Goal: Browse casually

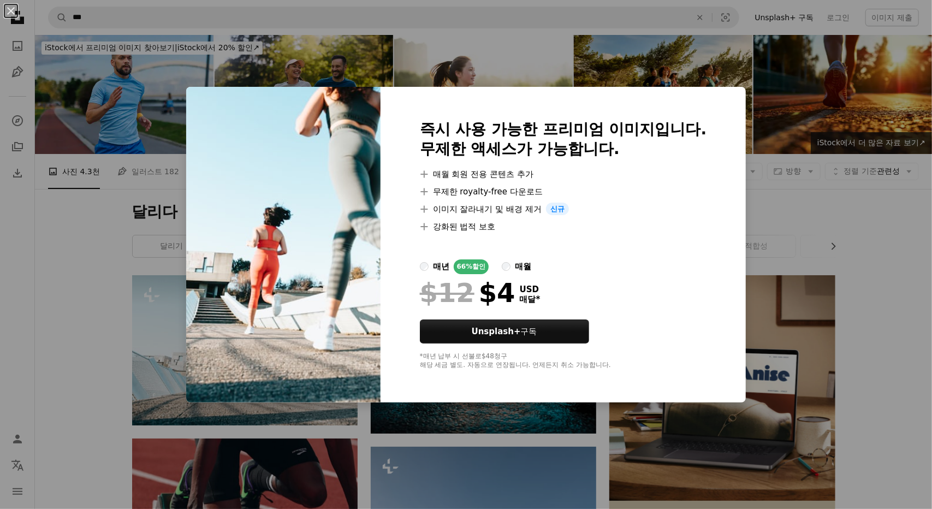
click at [781, 229] on div "An X shape 즉시 사용 가능한 프리미엄 이미지입니다. 무제한 액세스가 가능합니다. A plus sign 매월 회원 전용 콘텐츠 추가 A…" at bounding box center [466, 254] width 932 height 509
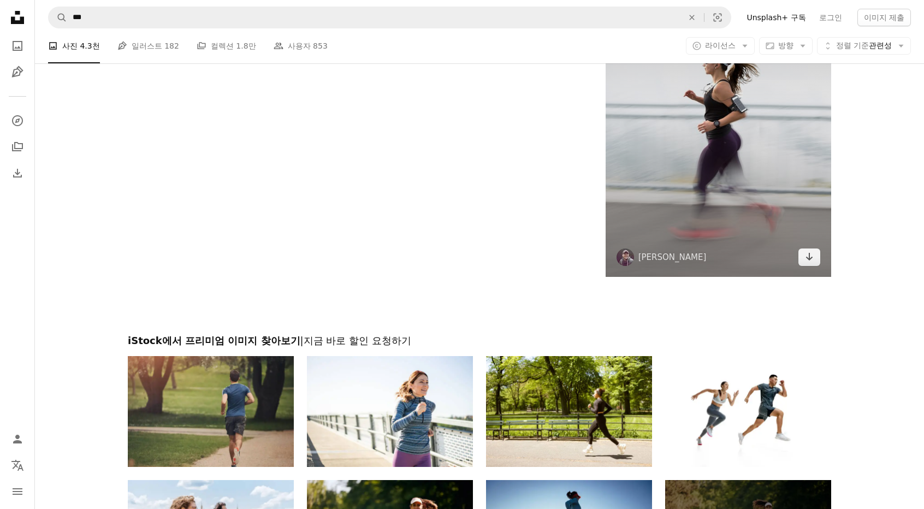
scroll to position [2020, 0]
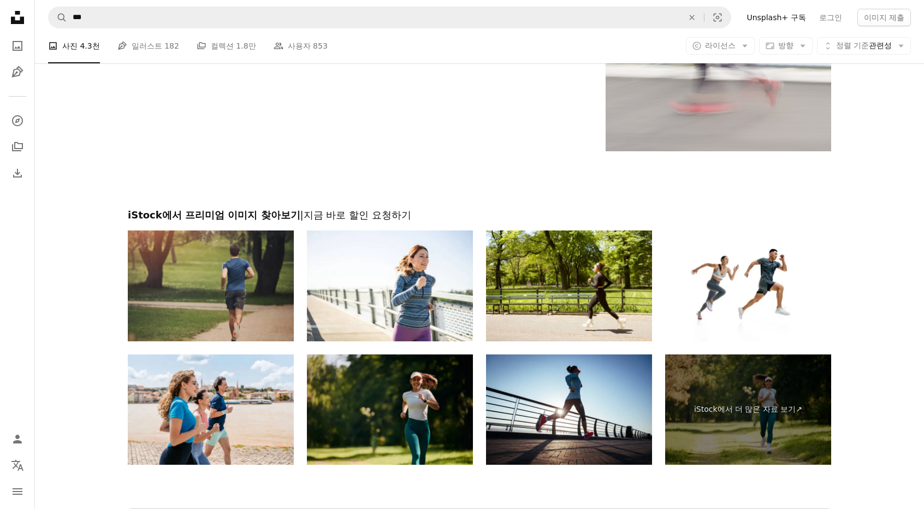
click at [402, 396] on img at bounding box center [390, 409] width 166 height 111
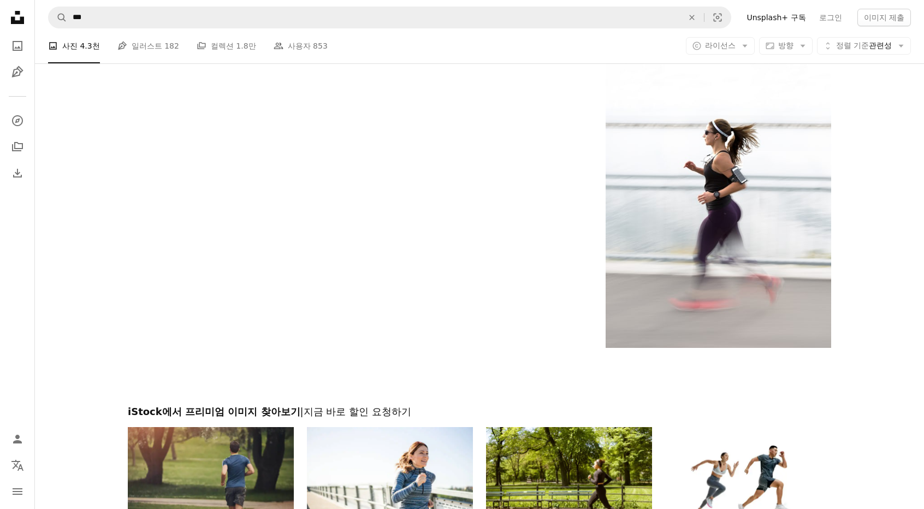
scroll to position [1693, 0]
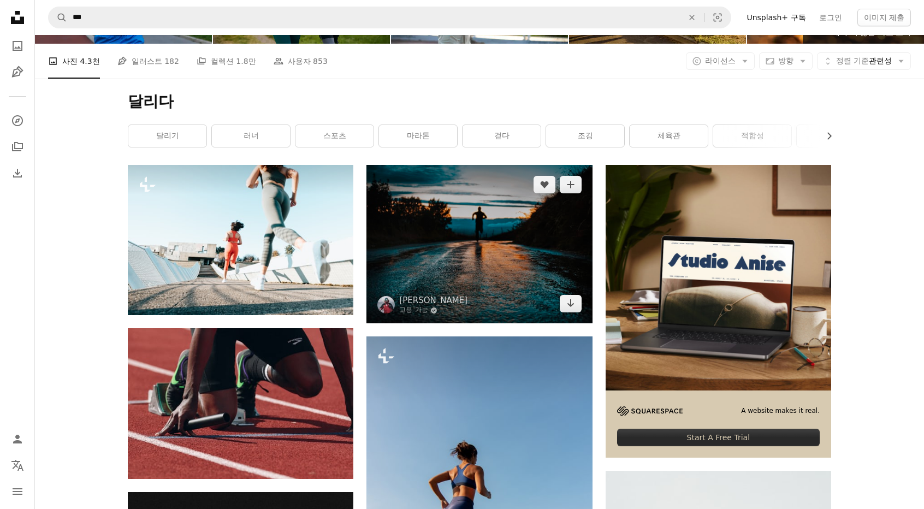
scroll to position [0, 0]
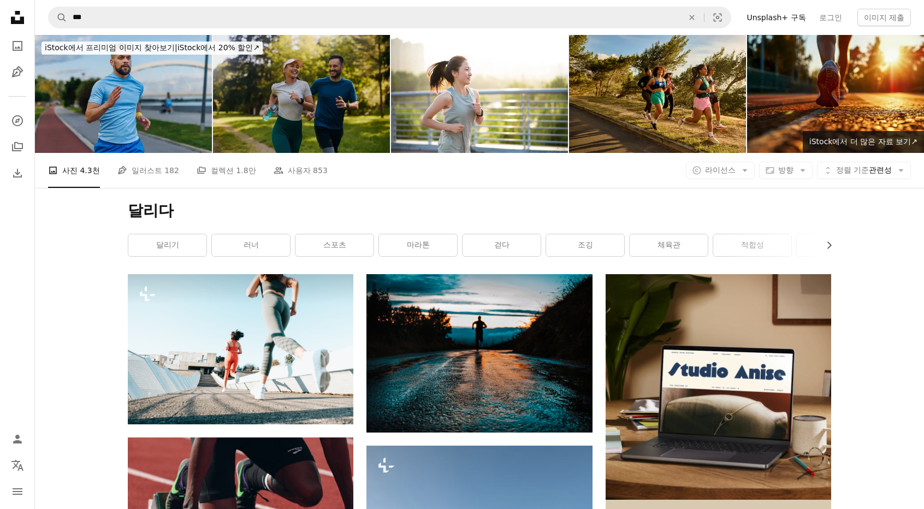
click at [310, 109] on img at bounding box center [301, 94] width 177 height 118
